Goal: Task Accomplishment & Management: Manage account settings

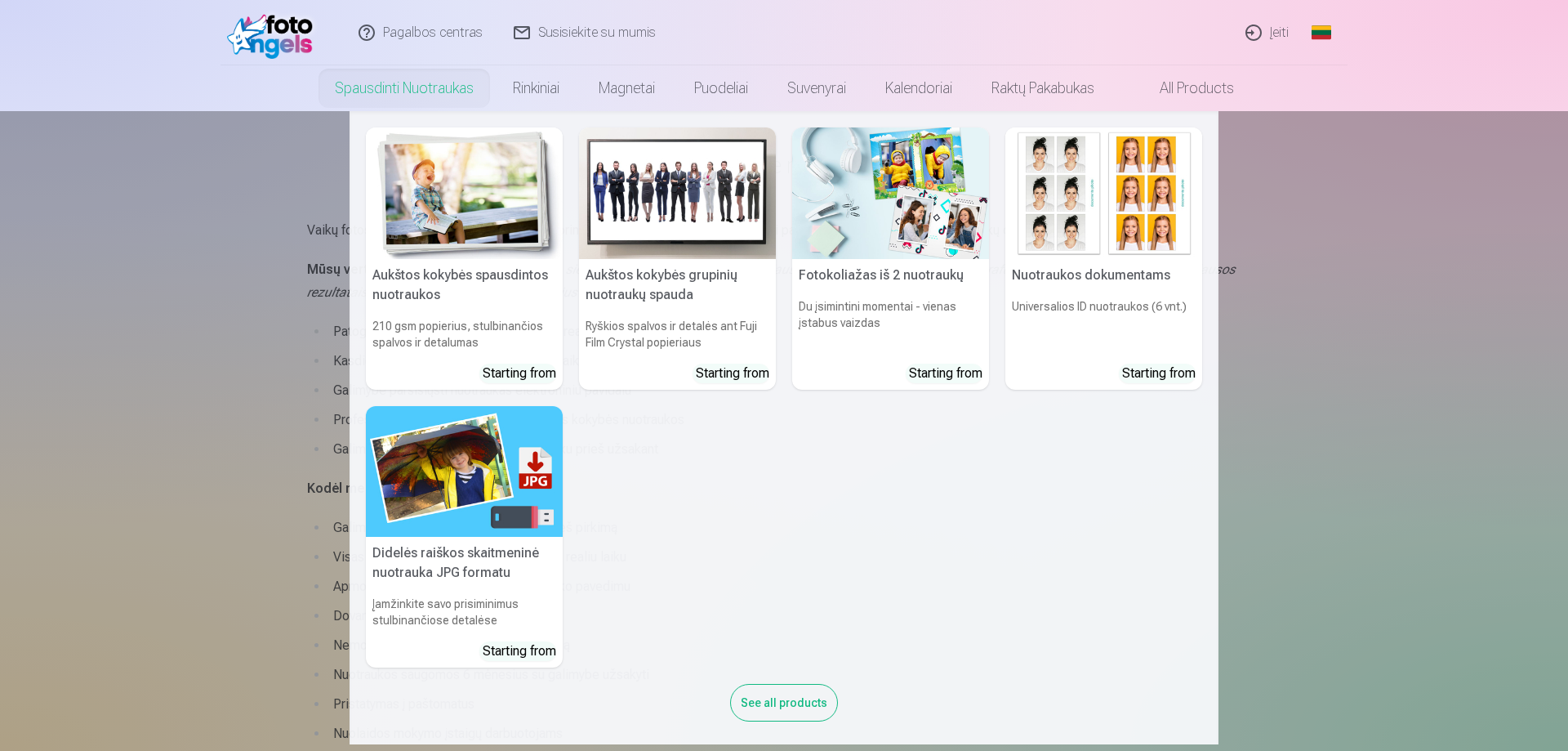
click at [1347, 304] on nav "Aukštos kokybės spausdintos nuotraukos 210 gsm popierius, stulbinančios spalvos…" at bounding box center [784, 427] width 1568 height 633
click at [390, 88] on link "Spausdinti nuotraukas" at bounding box center [404, 88] width 178 height 46
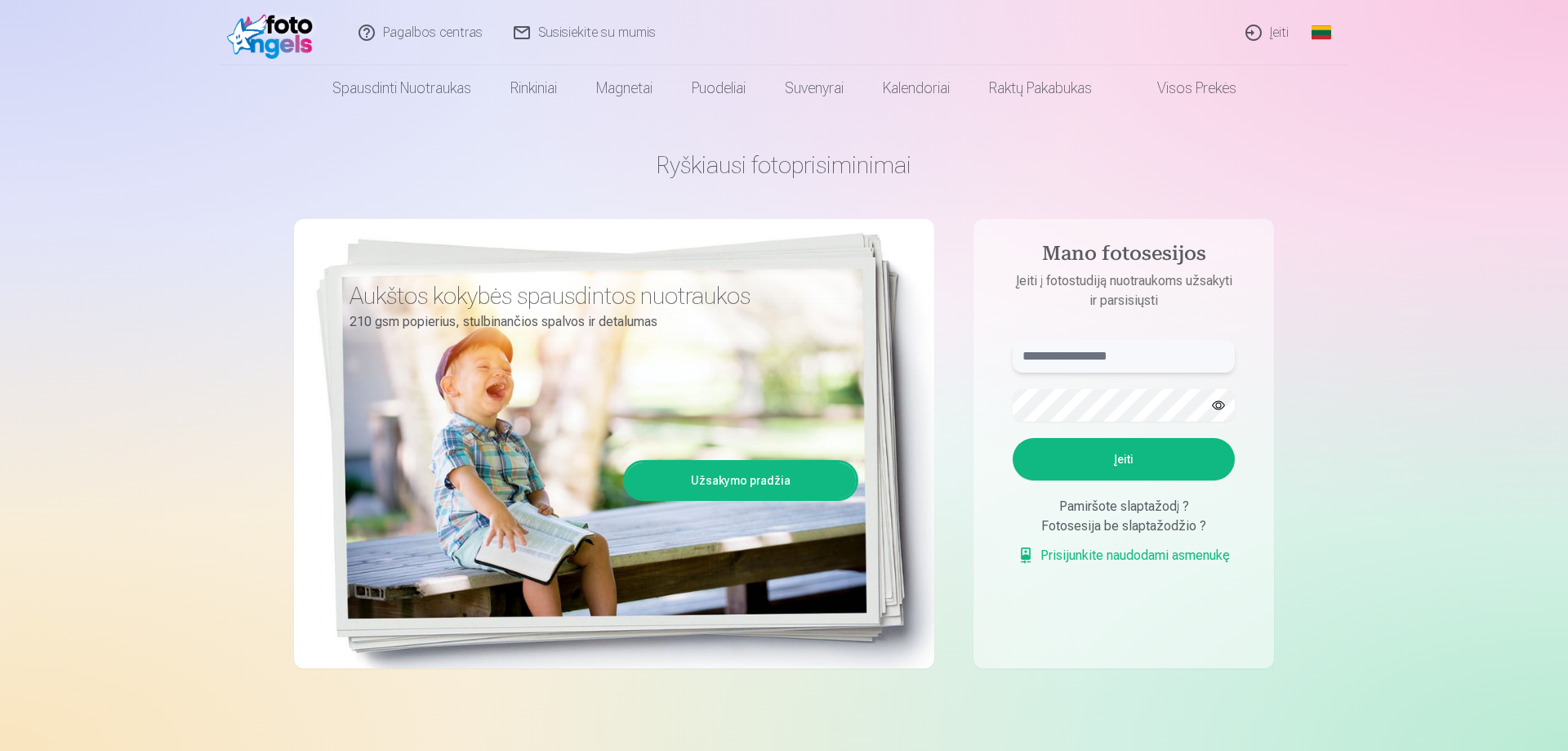
click at [1118, 353] on input "text" at bounding box center [1124, 355] width 222 height 33
type input "******"
click at [1147, 458] on button "Įeiti" at bounding box center [1124, 459] width 222 height 43
click at [1226, 400] on button "button" at bounding box center [1217, 405] width 31 height 31
click at [1137, 480] on button "Įeiti" at bounding box center [1124, 459] width 222 height 43
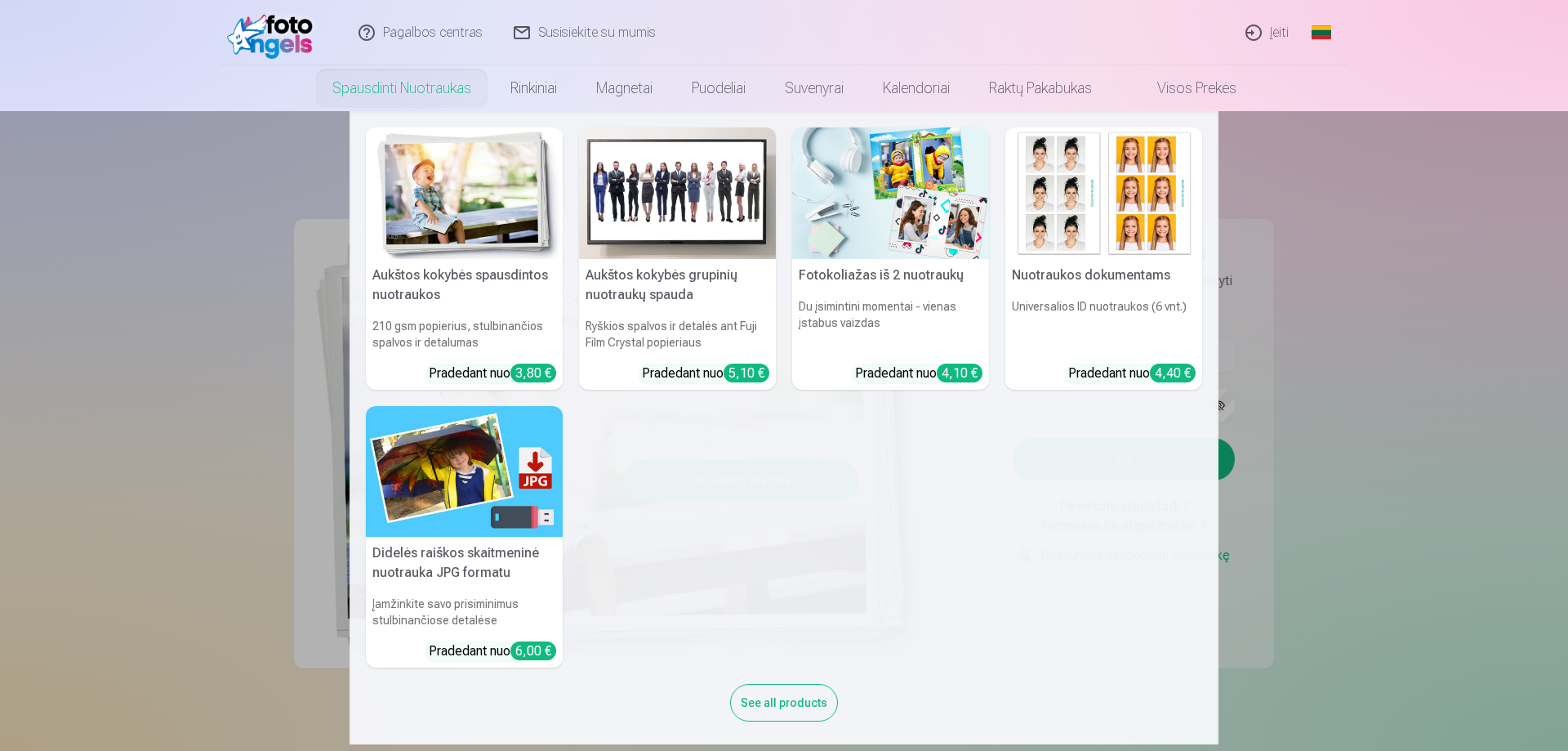
click at [1117, 274] on h5 "Nuotraukos dokumentams" at bounding box center [1103, 275] width 197 height 33
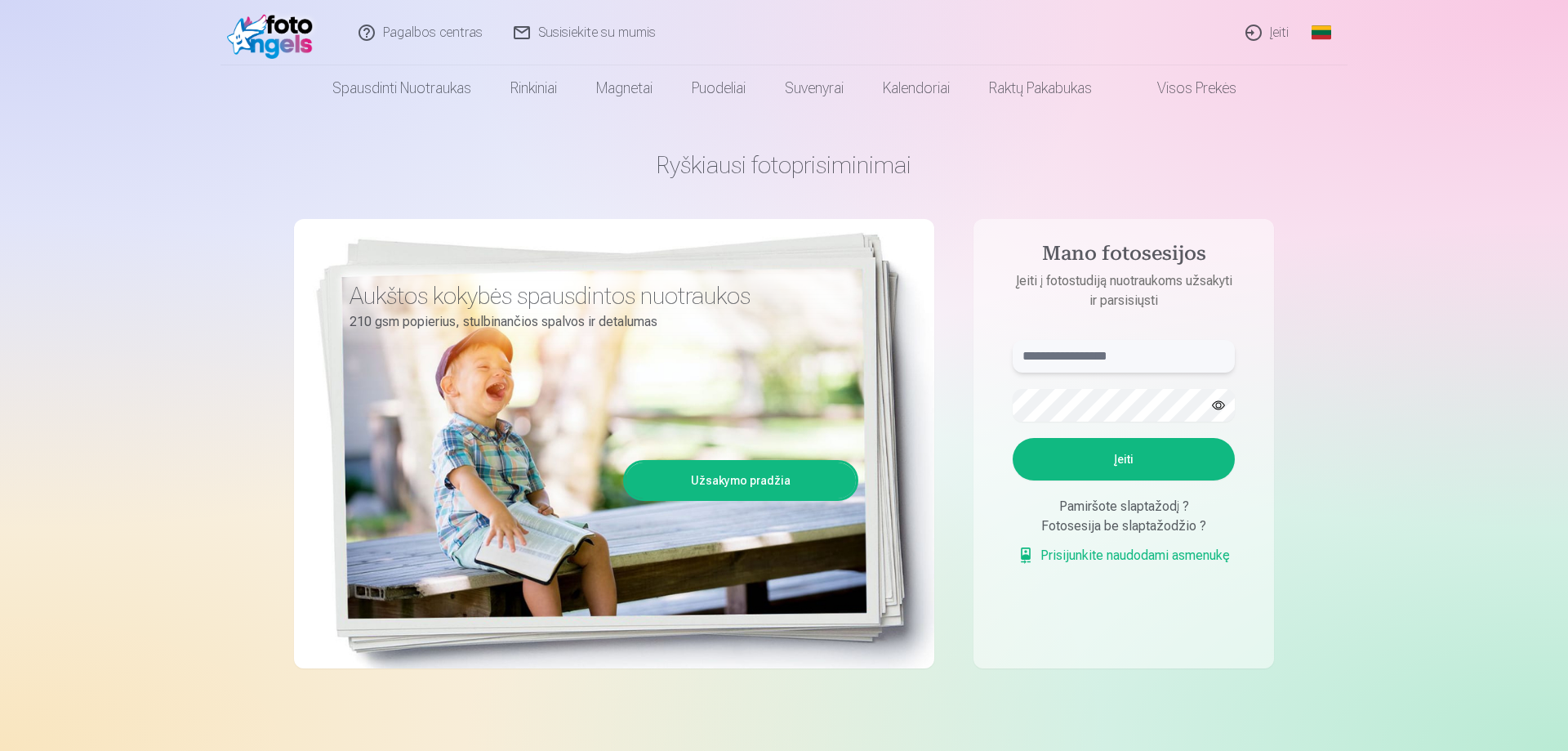
click at [1082, 364] on input "text" at bounding box center [1124, 355] width 222 height 33
type input "******"
click at [1152, 453] on button "Įeiti" at bounding box center [1124, 459] width 222 height 43
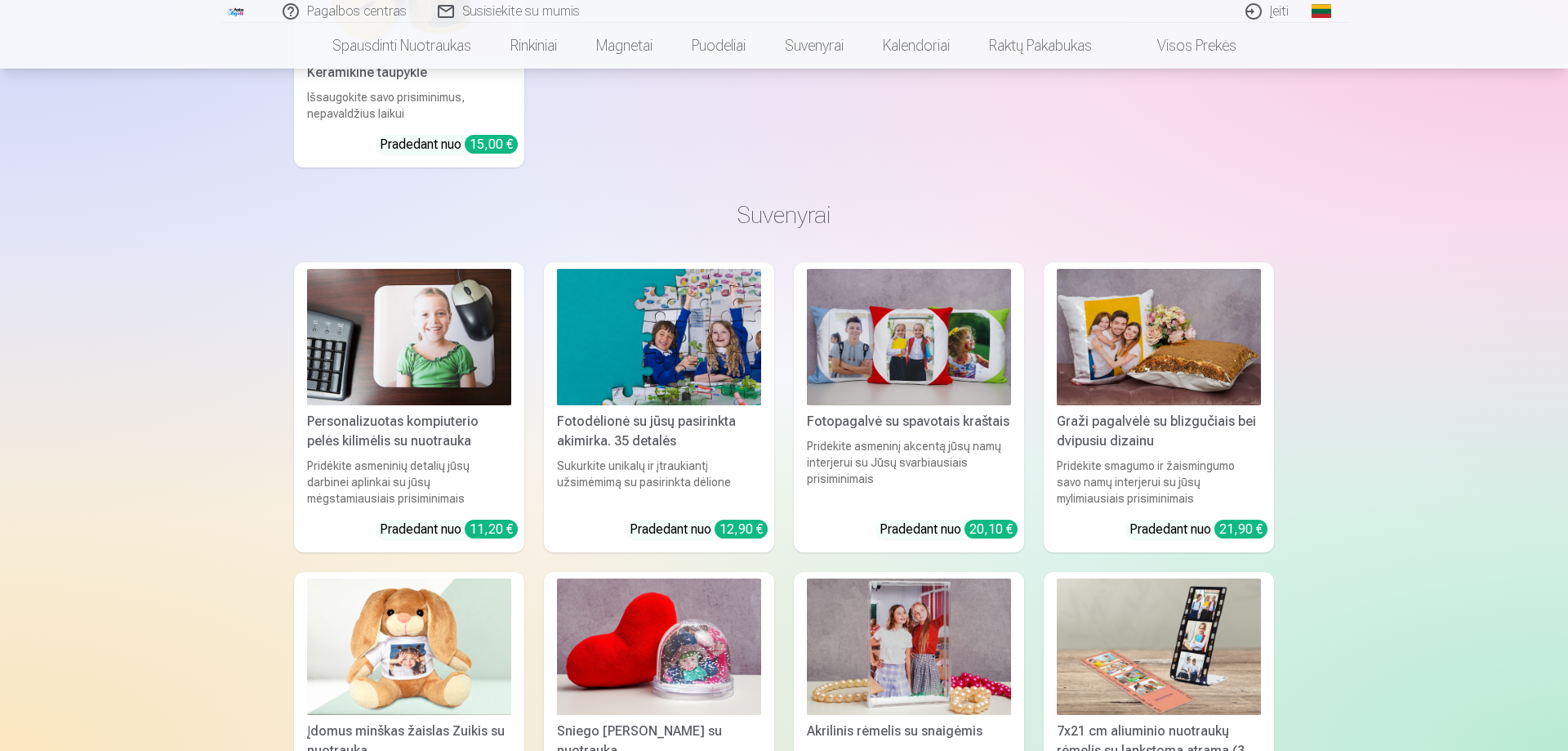
scroll to position [3221, 0]
